Goal: Information Seeking & Learning: Learn about a topic

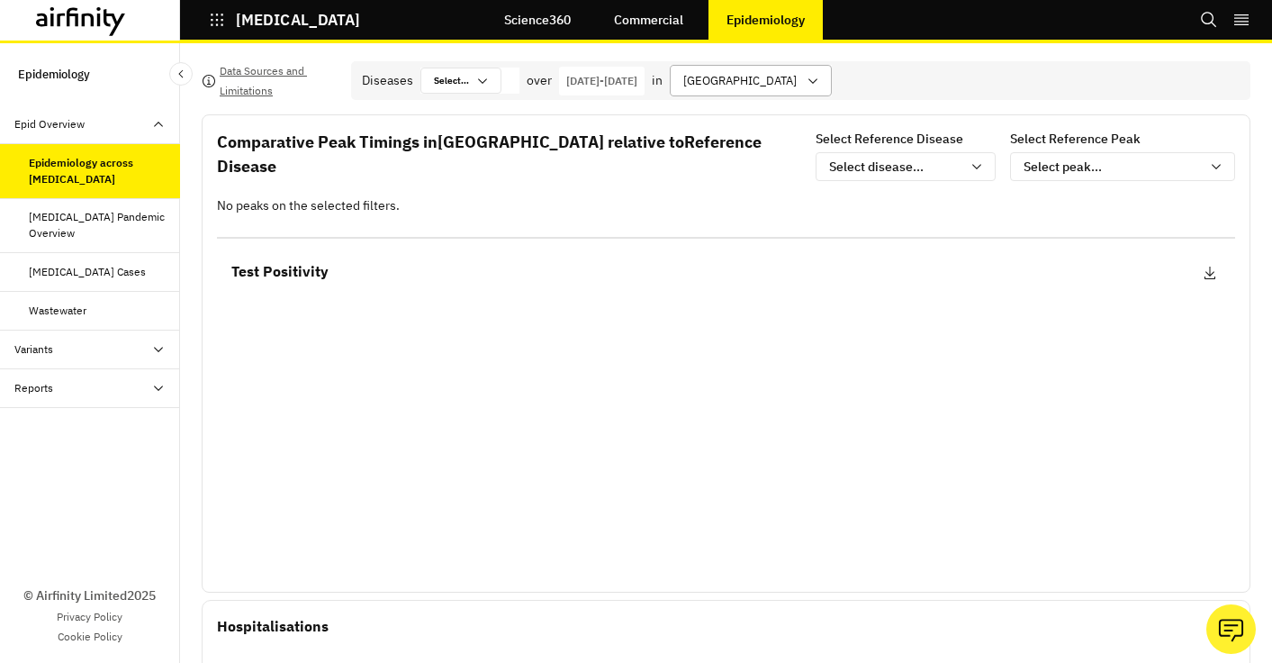
click at [791, 95] on div "United States of America" at bounding box center [738, 81] width 135 height 30
click at [839, 50] on div "Data Sources and Limitations Diseases Select... Select... over 19-Aug-2024 - 19…" at bounding box center [726, 352] width 1092 height 619
click at [797, 86] on p "[GEOGRAPHIC_DATA]" at bounding box center [739, 81] width 113 height 18
